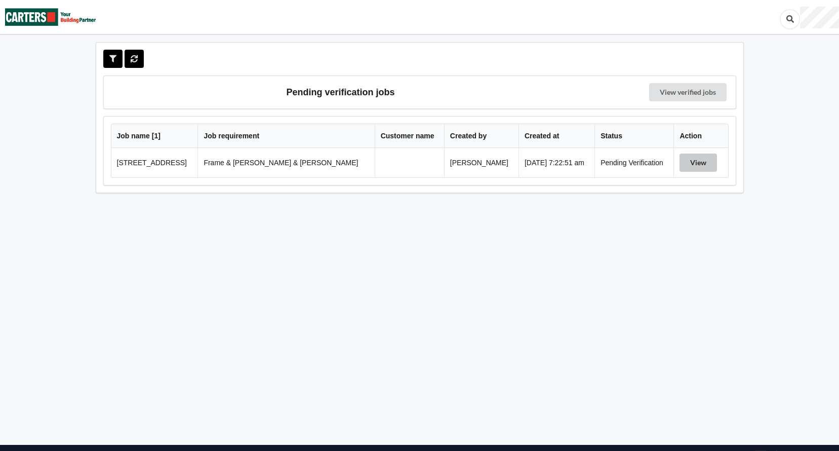
click at [694, 164] on button "View" at bounding box center [698, 163] width 37 height 18
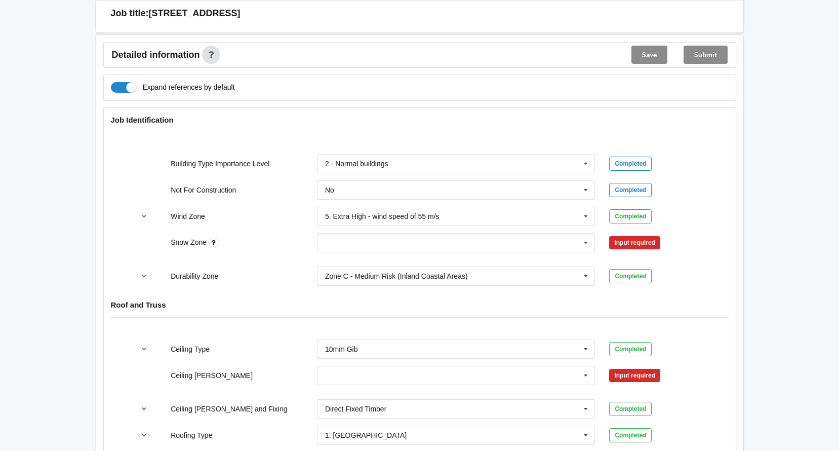
scroll to position [405, 0]
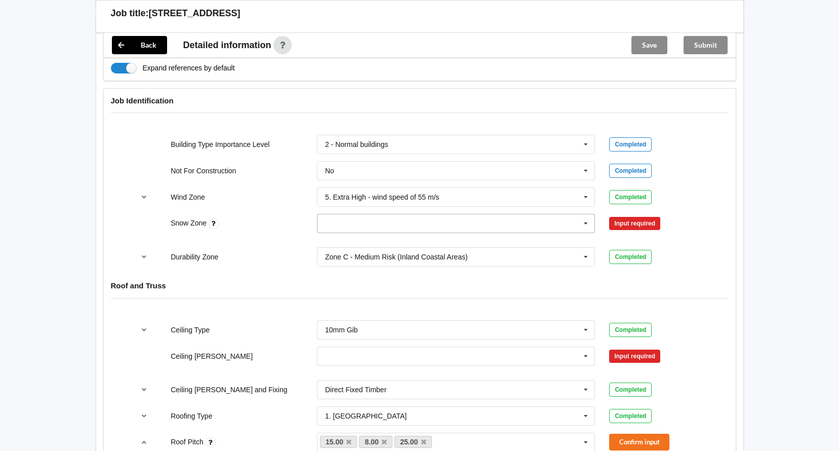
click at [587, 214] on icon at bounding box center [586, 223] width 15 height 19
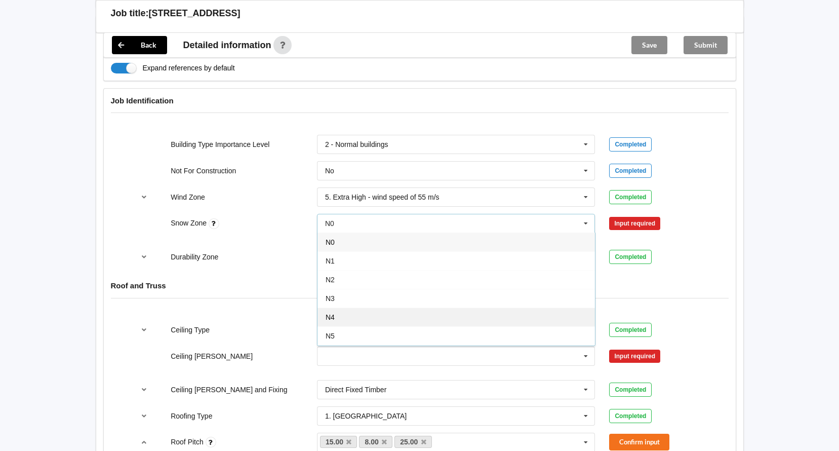
click at [340, 308] on div "N4" at bounding box center [457, 317] width 278 height 19
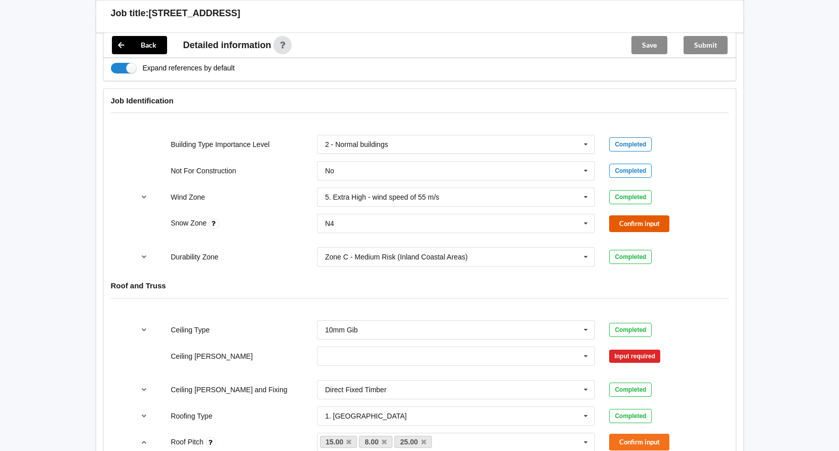
click at [625, 215] on button "Confirm input" at bounding box center [639, 223] width 60 height 17
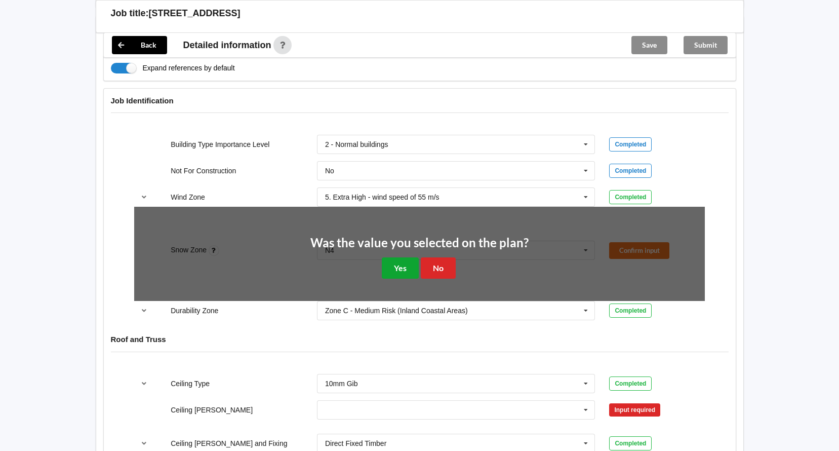
click at [410, 257] on button "Yes" at bounding box center [400, 267] width 37 height 21
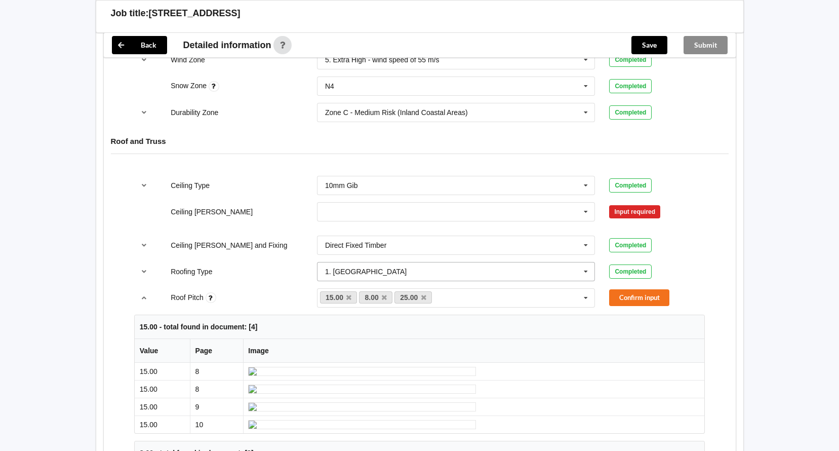
scroll to position [557, 0]
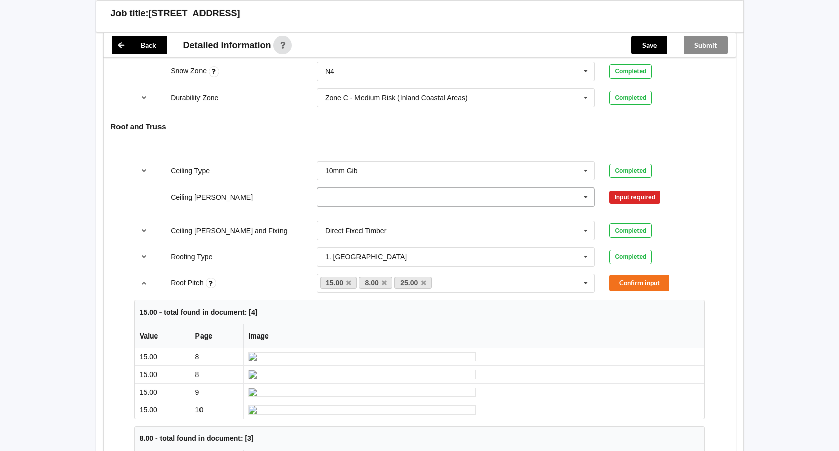
click at [584, 188] on icon at bounding box center [586, 197] width 15 height 19
click at [384, 227] on div "450mm" at bounding box center [457, 234] width 278 height 19
click at [626, 188] on button "Confirm input" at bounding box center [639, 196] width 60 height 17
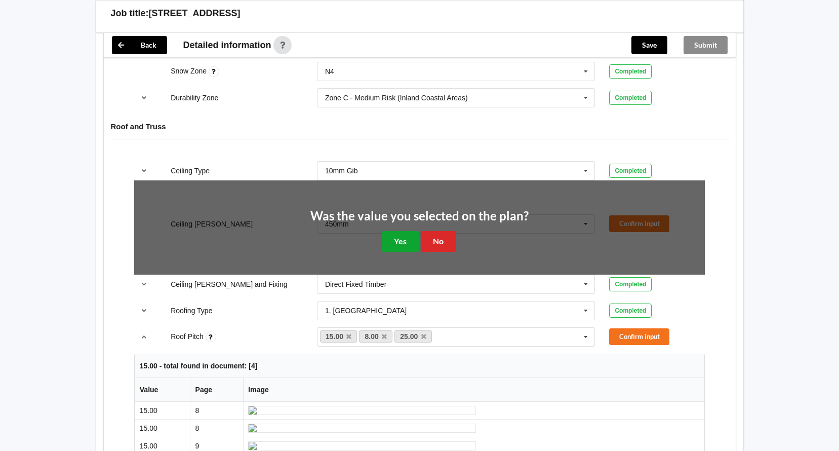
click at [390, 231] on button "Yes" at bounding box center [400, 241] width 37 height 21
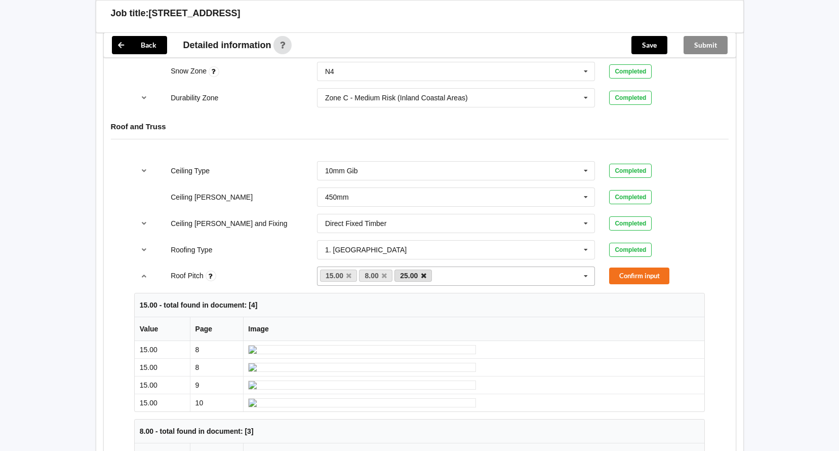
click at [421, 273] on icon at bounding box center [423, 276] width 5 height 7
click at [628, 267] on button "Confirm input" at bounding box center [639, 275] width 60 height 17
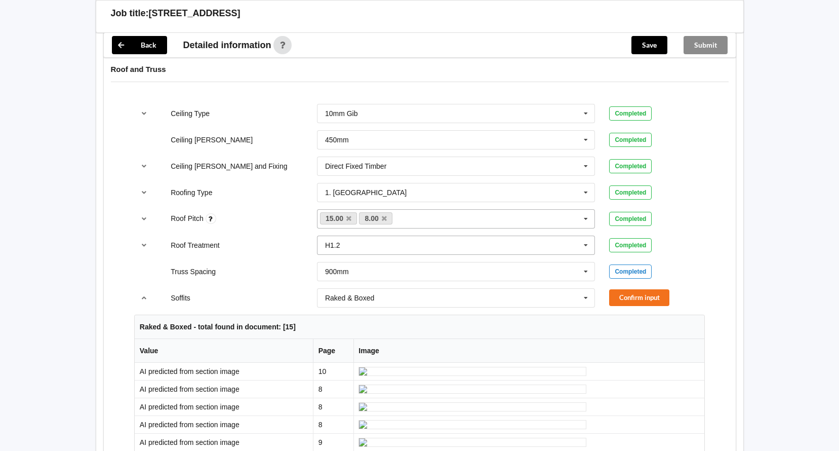
scroll to position [709, 0]
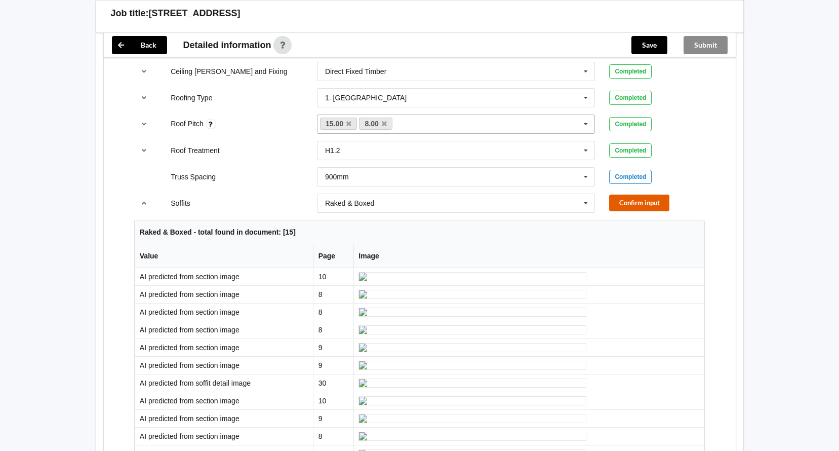
click at [625, 197] on button "Confirm input" at bounding box center [639, 203] width 60 height 17
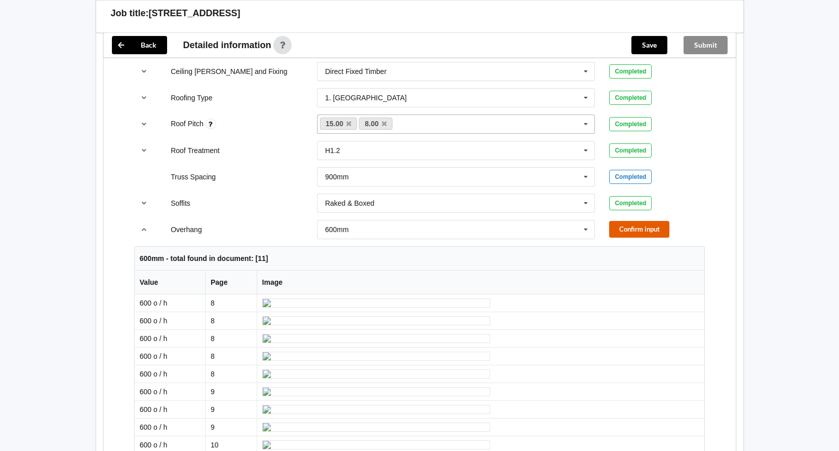
click at [627, 221] on button "Confirm input" at bounding box center [639, 229] width 60 height 17
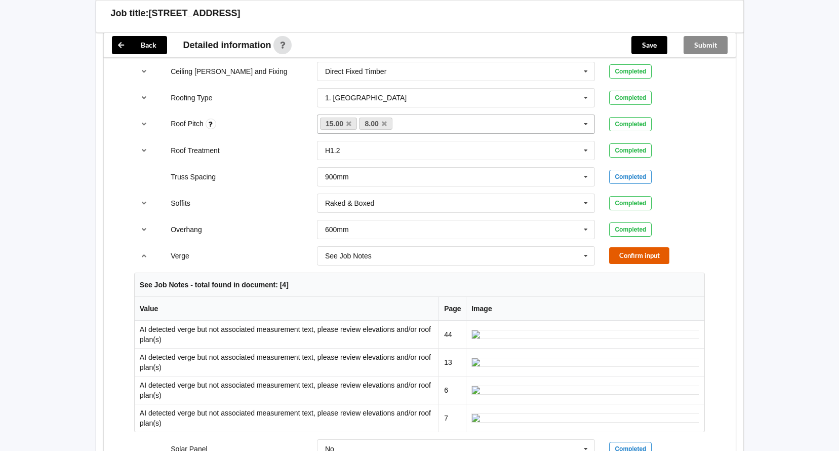
click at [646, 247] on button "Confirm input" at bounding box center [639, 255] width 60 height 17
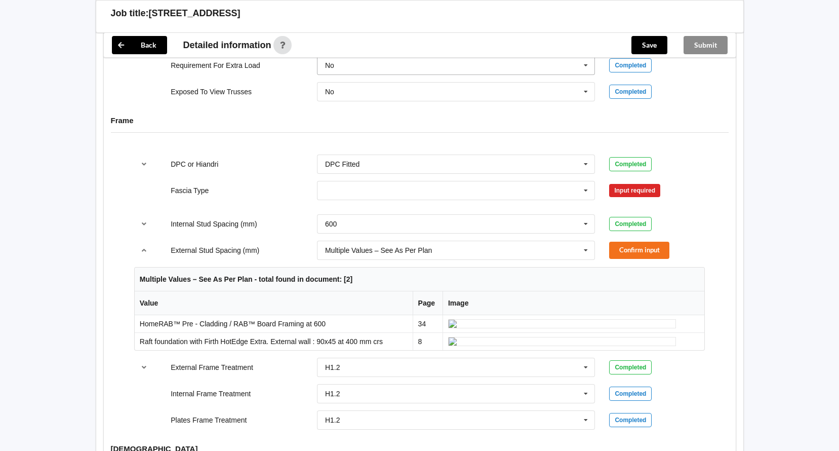
scroll to position [1013, 0]
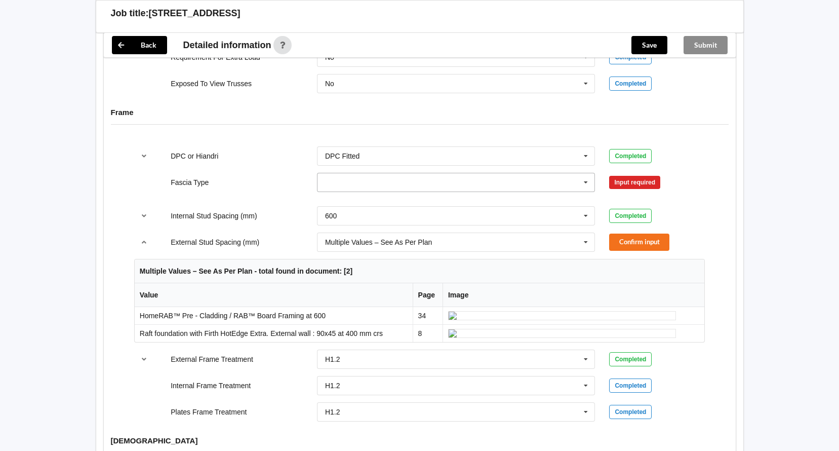
click at [591, 174] on icon at bounding box center [586, 182] width 15 height 19
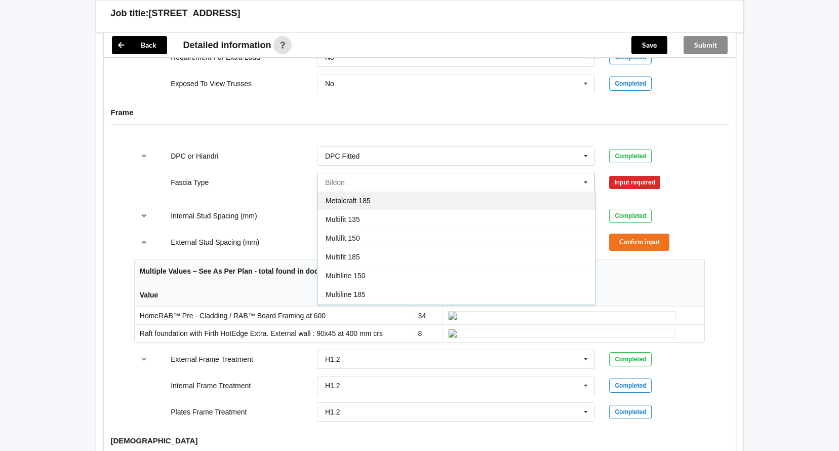
scroll to position [253, 0]
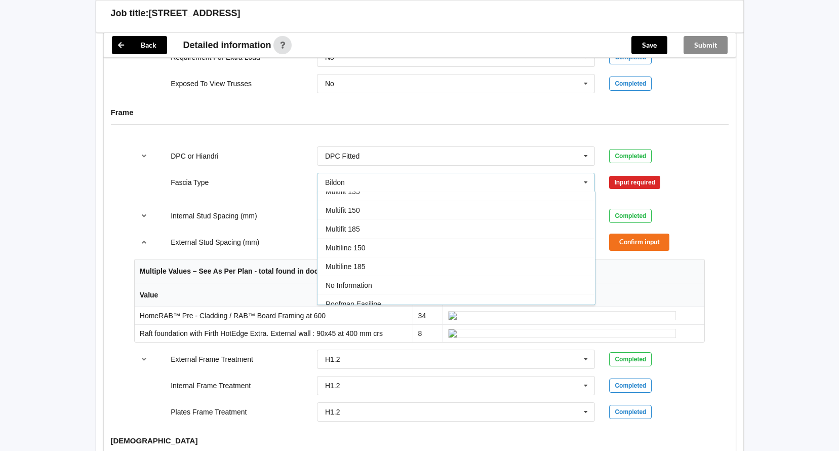
drag, startPoint x: 364, startPoint y: 213, endPoint x: 386, endPoint y: 205, distance: 22.6
click at [364, 219] on div "Multifit 185" at bounding box center [457, 228] width 278 height 19
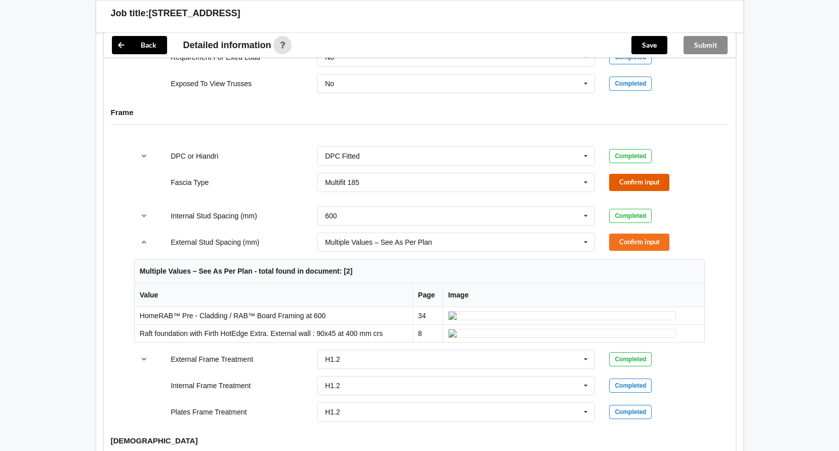
click at [629, 174] on button "Confirm input" at bounding box center [639, 182] width 60 height 17
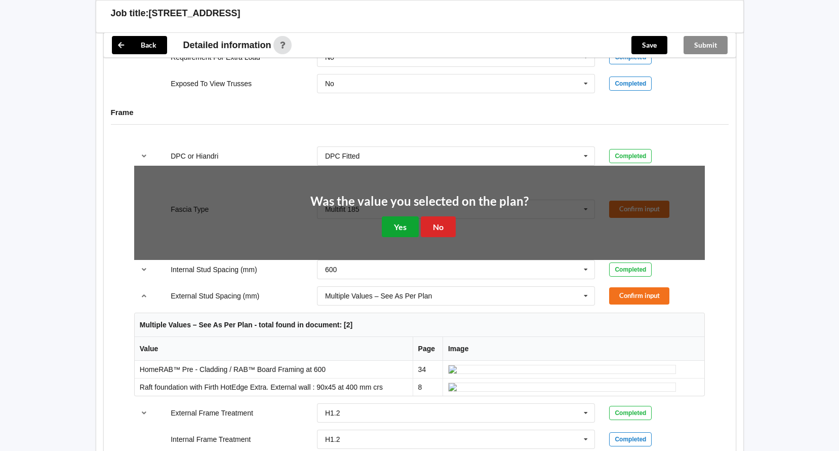
click at [404, 216] on button "Yes" at bounding box center [400, 226] width 37 height 21
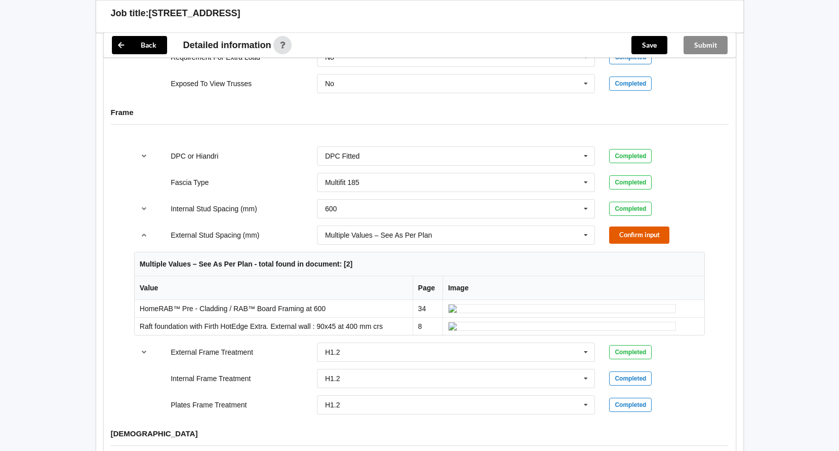
click at [643, 229] on button "Confirm input" at bounding box center [639, 234] width 60 height 17
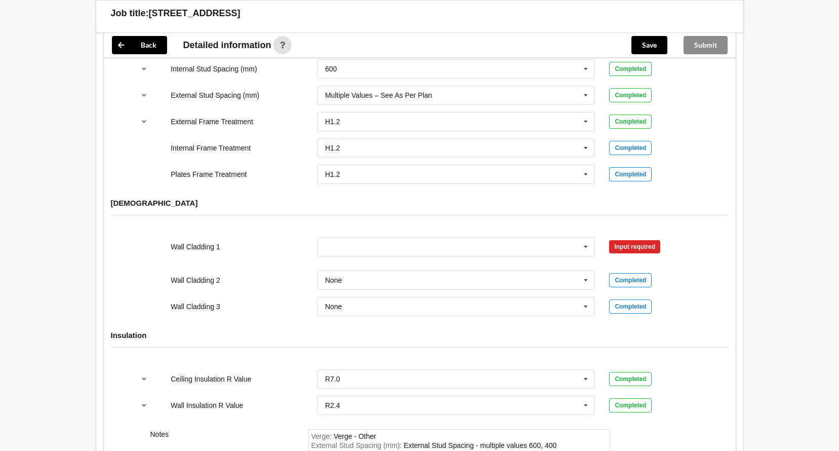
scroll to position [1165, 0]
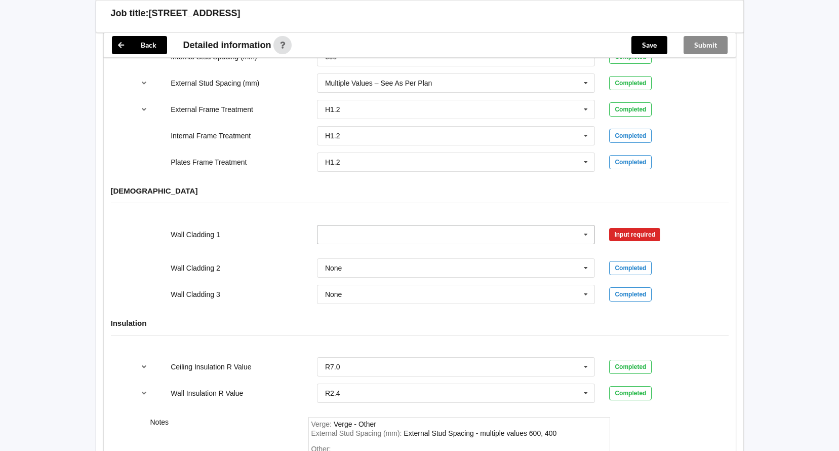
click at [348, 225] on input "text" at bounding box center [457, 234] width 278 height 18
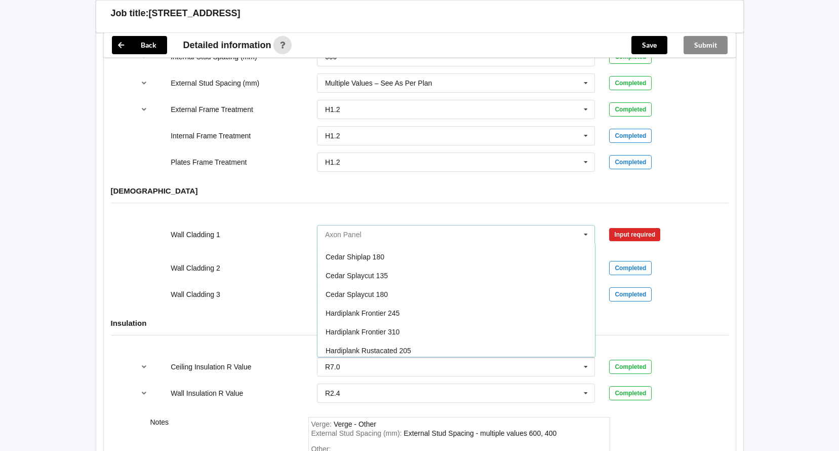
scroll to position [253, 0]
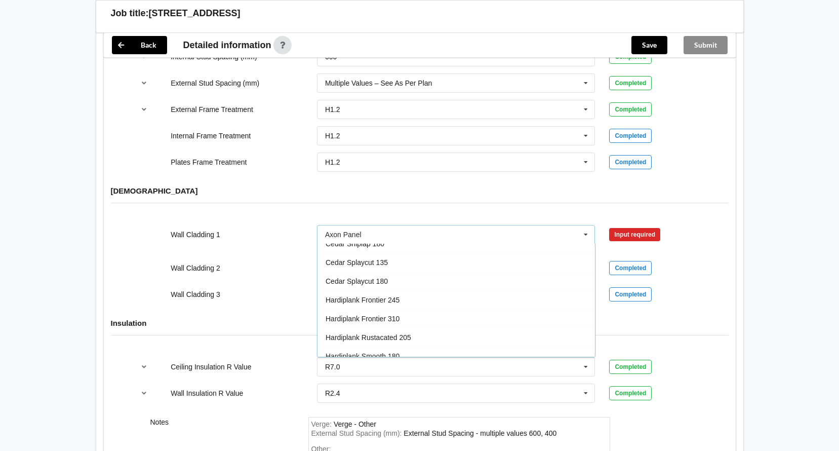
click at [454, 205] on div "[DEMOGRAPHIC_DATA]" at bounding box center [420, 198] width 632 height 39
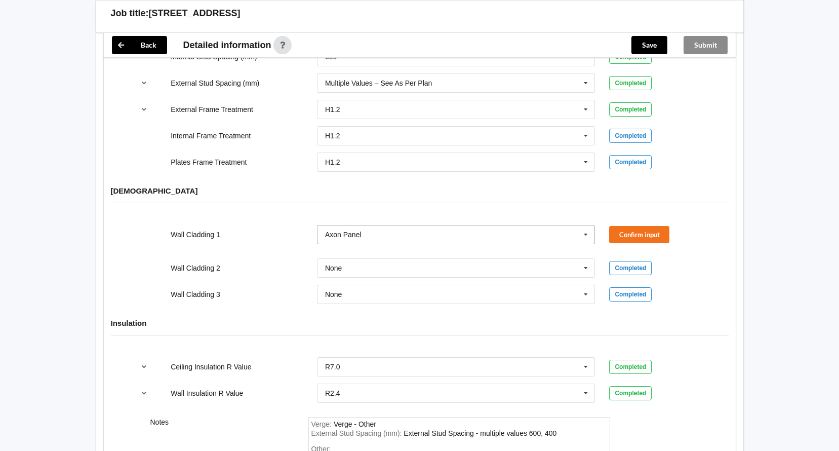
click at [583, 225] on icon at bounding box center [586, 234] width 15 height 19
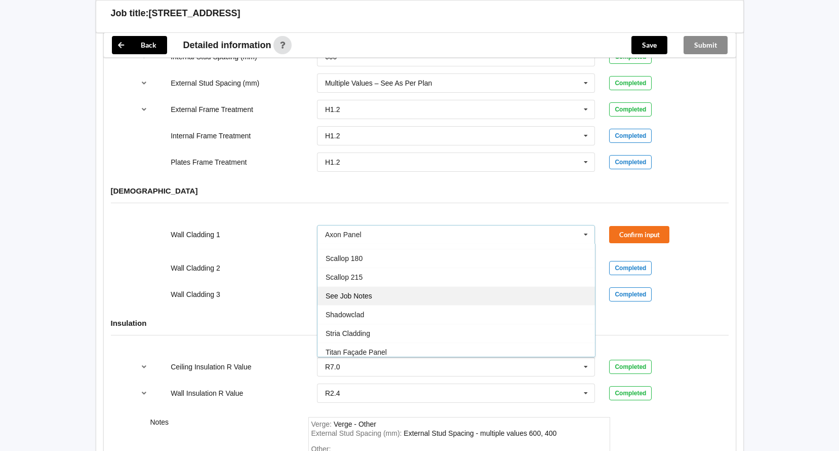
click at [372, 288] on div "See Job Notes" at bounding box center [457, 295] width 278 height 19
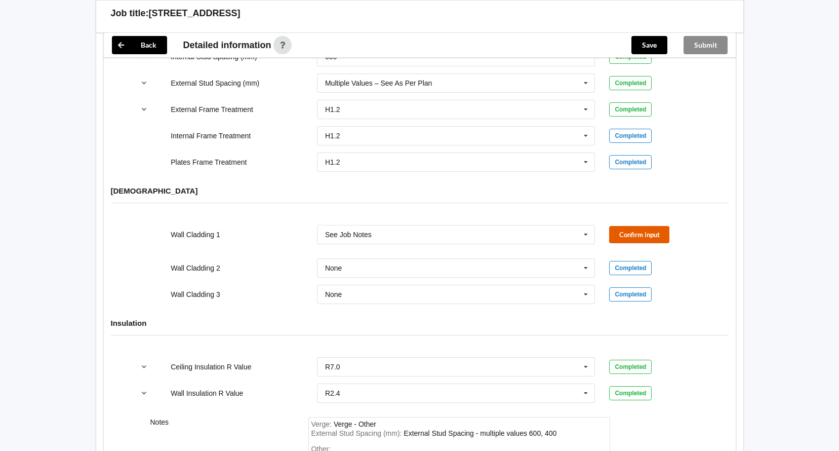
click at [625, 226] on button "Confirm input" at bounding box center [639, 234] width 60 height 17
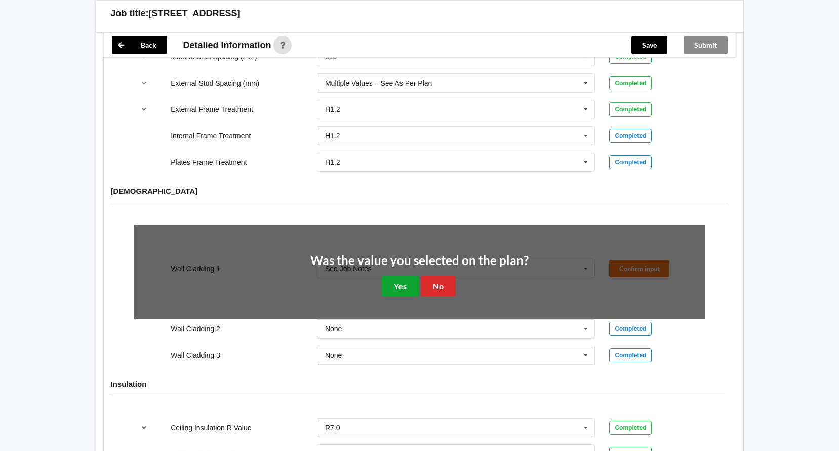
click at [408, 277] on button "Yes" at bounding box center [400, 286] width 37 height 21
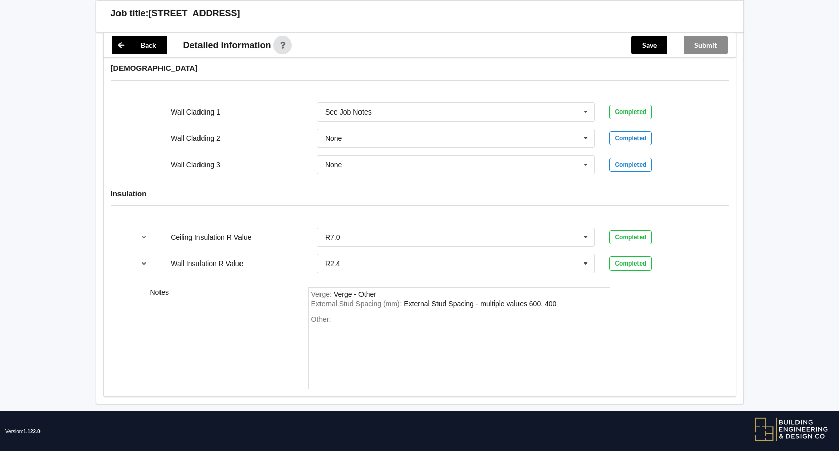
scroll to position [1289, 0]
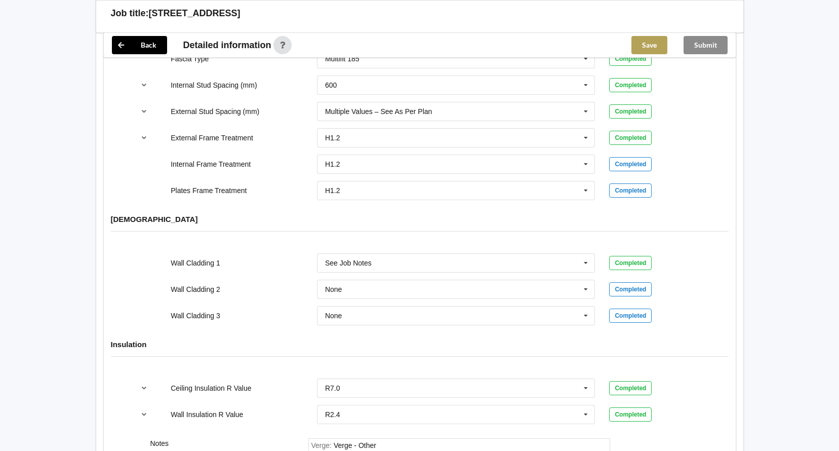
click at [651, 44] on button "Save" at bounding box center [650, 45] width 36 height 18
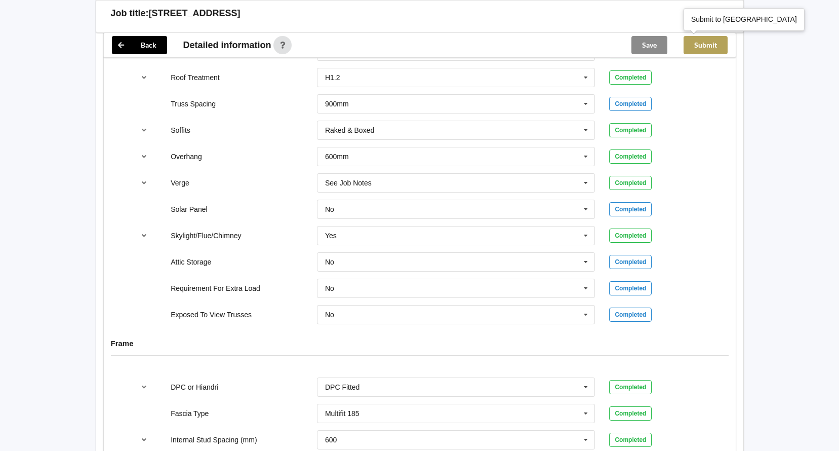
click at [708, 44] on button "Submit" at bounding box center [706, 45] width 44 height 18
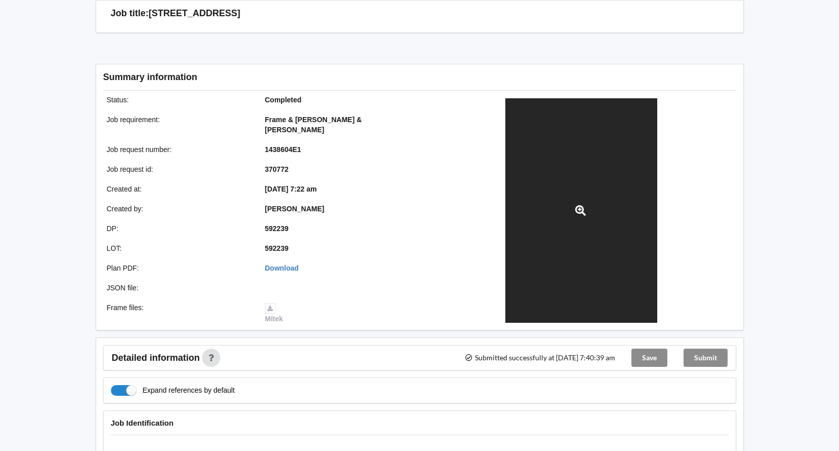
scroll to position [152, 0]
